Goal: Information Seeking & Learning: Learn about a topic

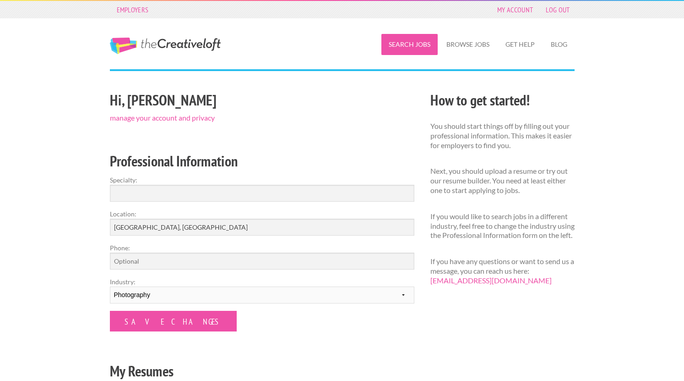
click at [409, 43] on link "Search Jobs" at bounding box center [409, 44] width 56 height 21
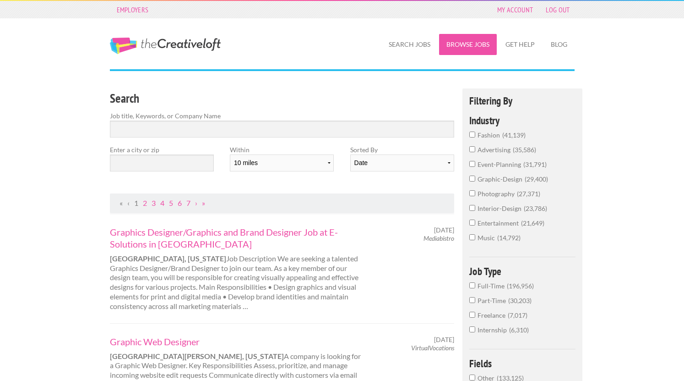
click at [451, 43] on link "Browse Jobs" at bounding box center [468, 44] width 58 height 21
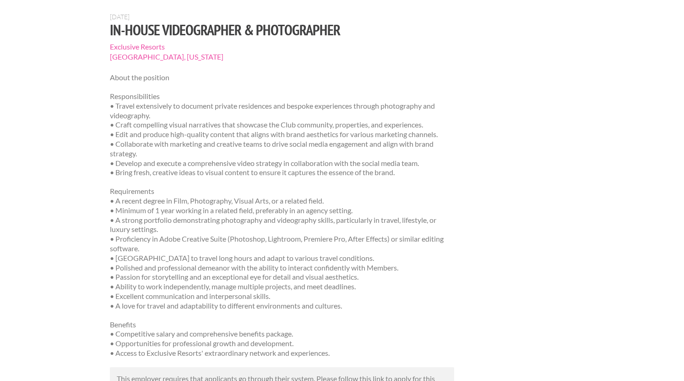
scroll to position [70, 0]
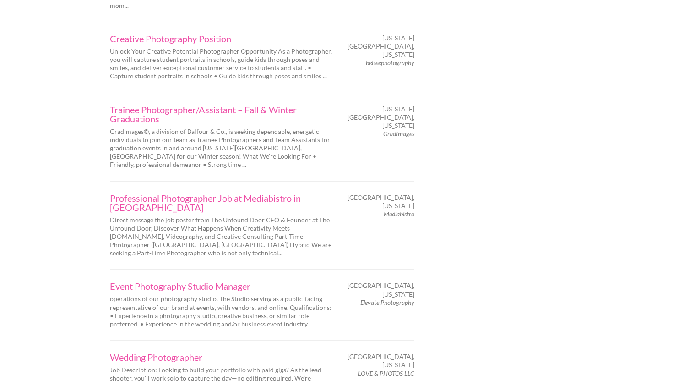
scroll to position [1425, 0]
click at [209, 281] on link "Event Photography Studio Manager" at bounding box center [222, 285] width 224 height 9
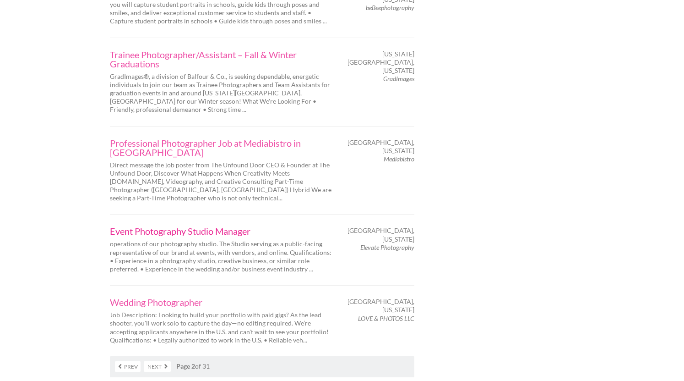
scroll to position [1530, 0]
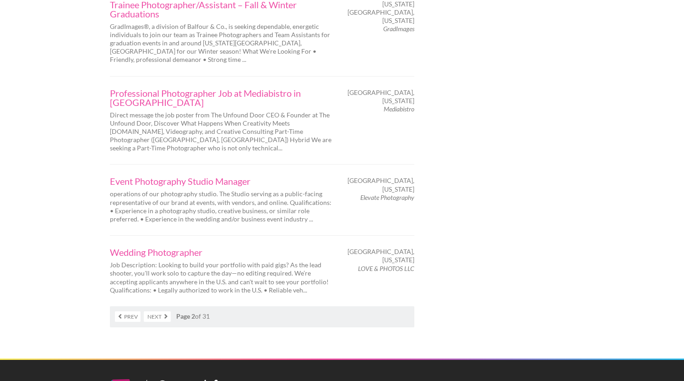
click at [153, 311] on link "Next" at bounding box center [157, 316] width 27 height 11
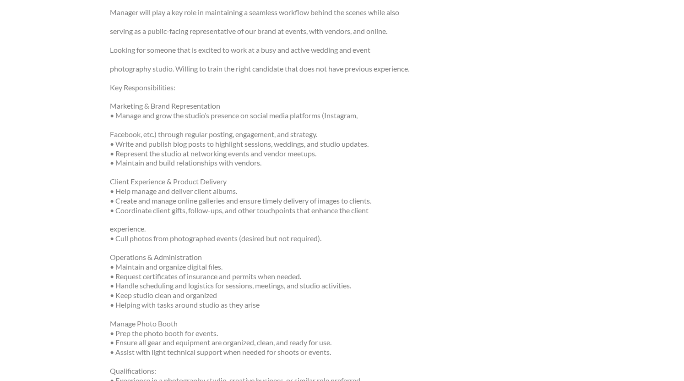
scroll to position [234, 0]
